Goal: Find specific page/section: Find specific page/section

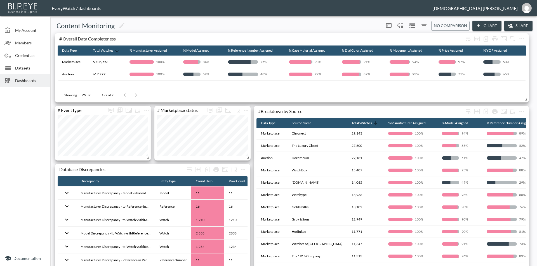
click at [37, 83] on span "Dashboards" at bounding box center [30, 81] width 31 height 6
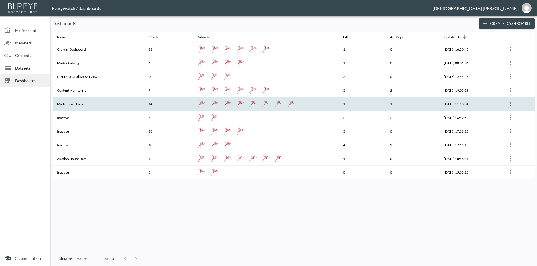
click at [105, 103] on th "Marketplace Data" at bounding box center [98, 104] width 91 height 14
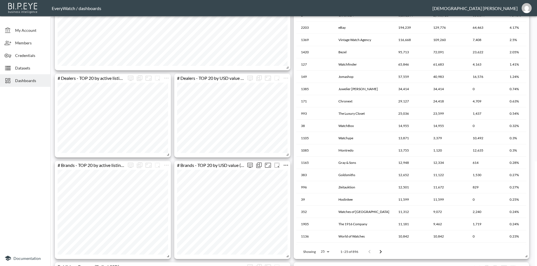
scroll to position [54, 0]
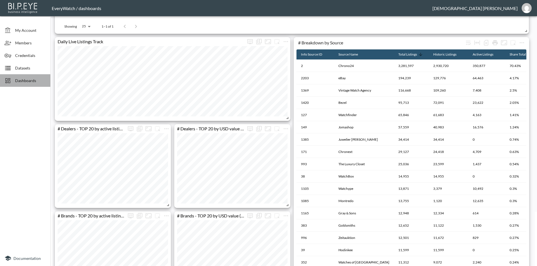
click at [38, 86] on div "Dashboards" at bounding box center [25, 80] width 50 height 13
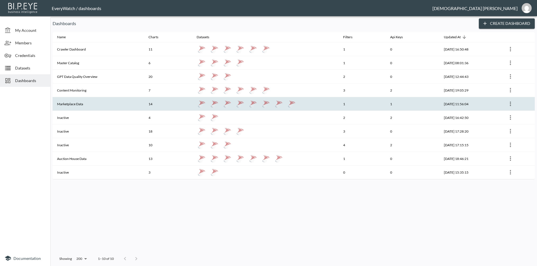
click at [106, 111] on th "Marketplace Data" at bounding box center [98, 104] width 91 height 14
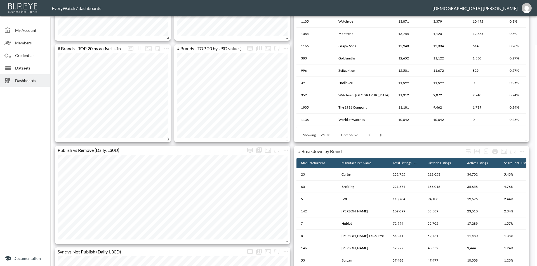
scroll to position [447, 0]
